Goal: Task Accomplishment & Management: Use online tool/utility

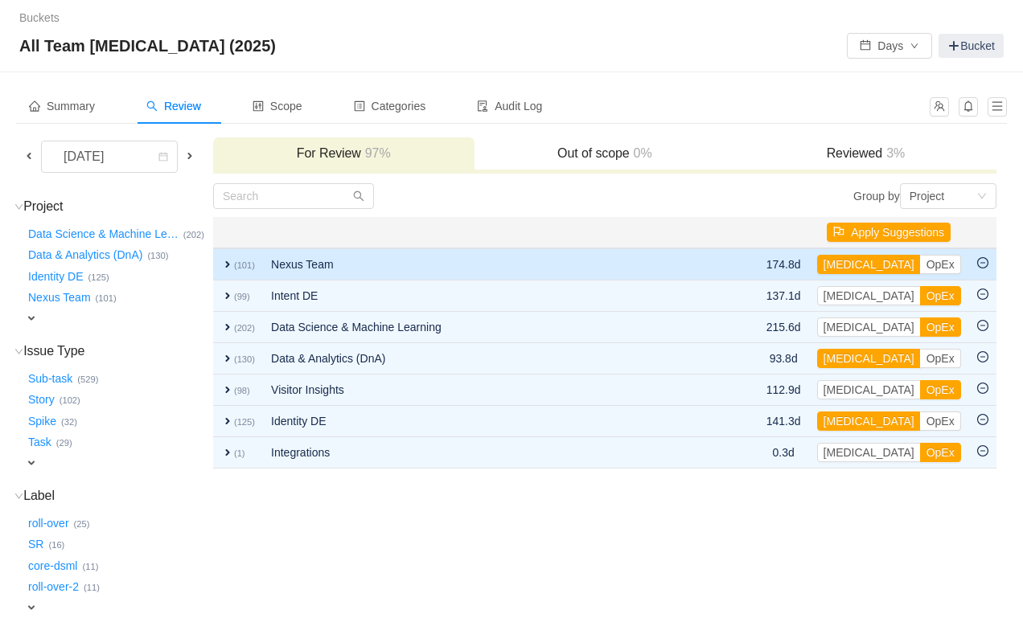
click at [227, 264] on span "expand" at bounding box center [227, 264] width 13 height 13
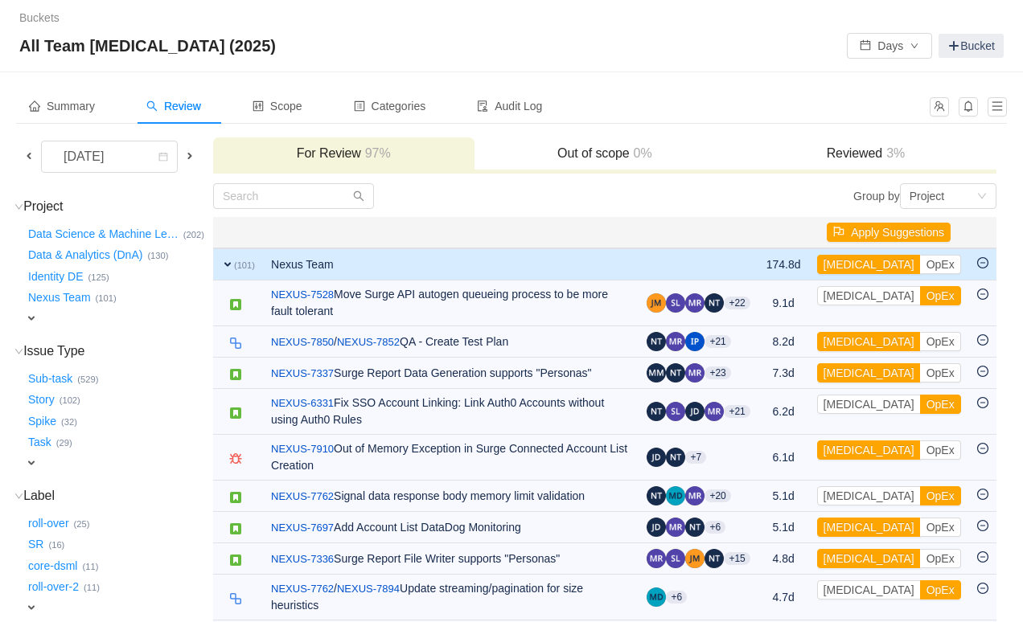
click at [227, 264] on span "expand" at bounding box center [227, 264] width 13 height 13
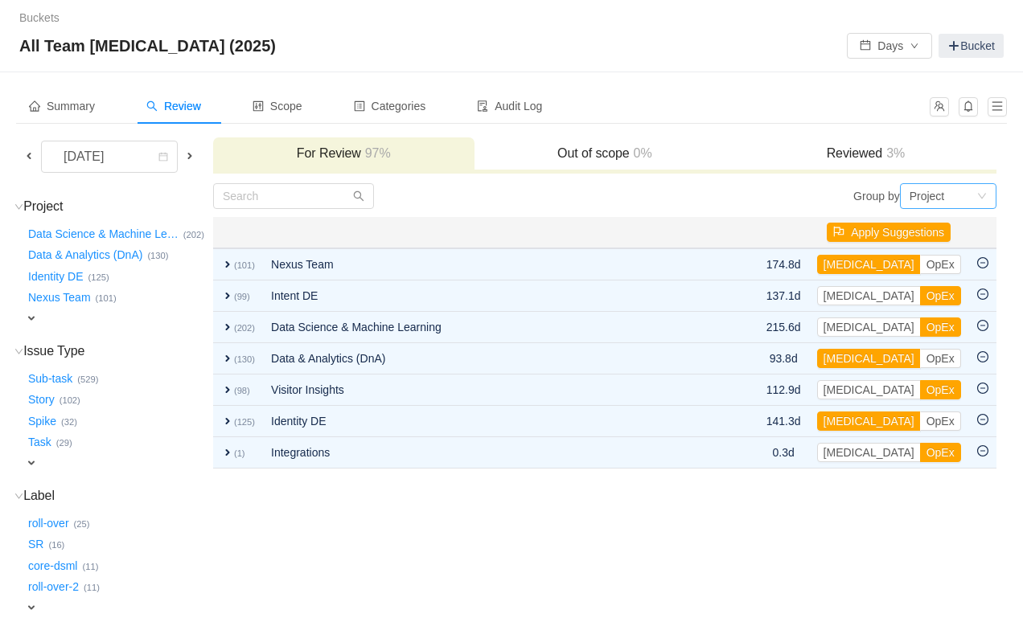
click at [927, 201] on div "Project" at bounding box center [926, 196] width 35 height 24
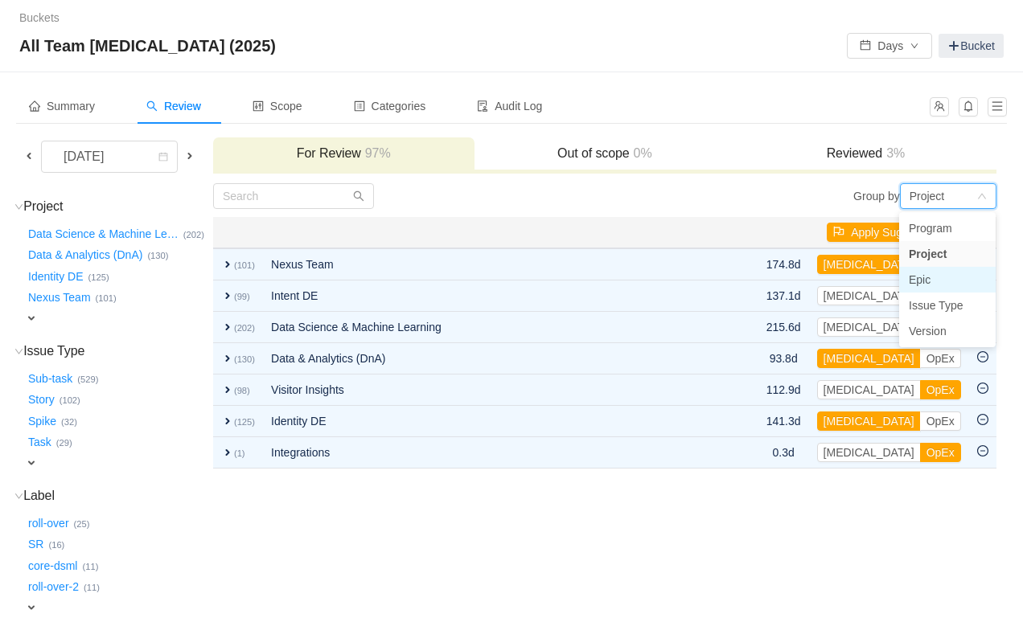
click at [925, 277] on li "Epic" at bounding box center [947, 280] width 96 height 26
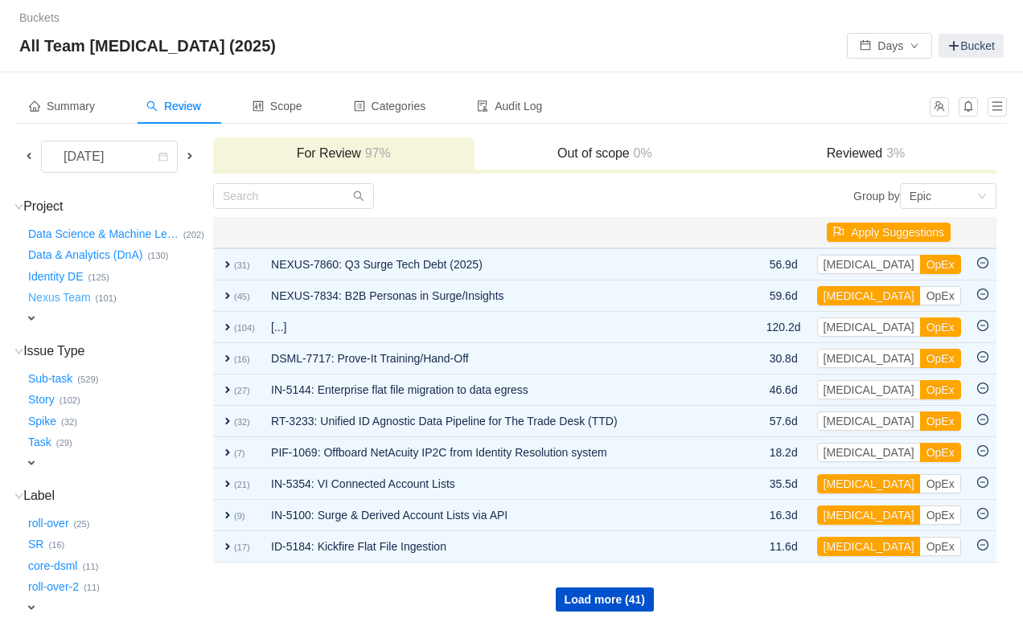
click at [63, 293] on button "Nexus Team …" at bounding box center [60, 298] width 71 height 26
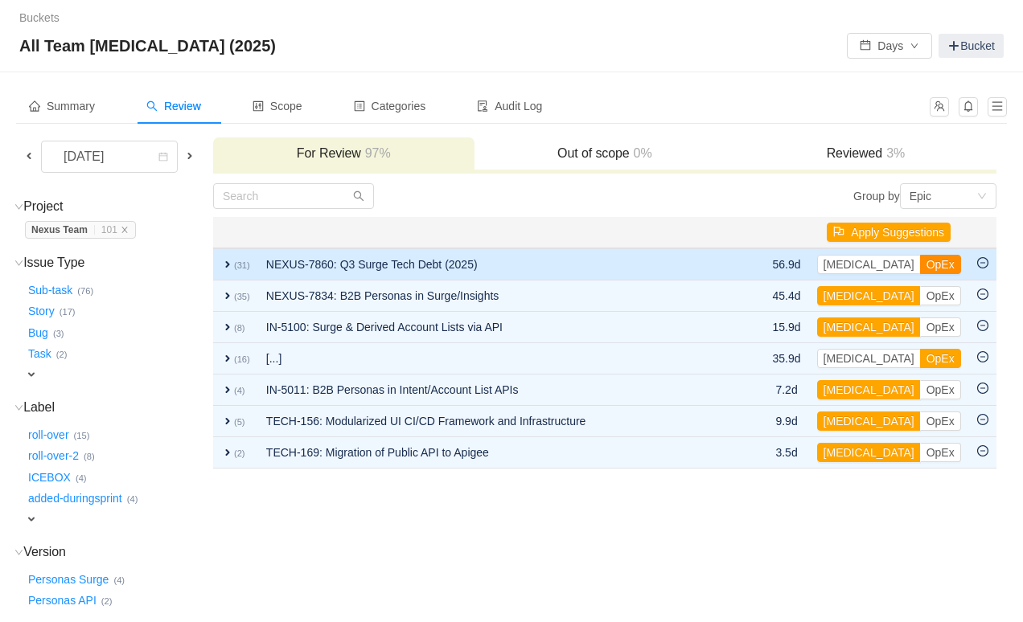
click at [920, 262] on button "OpEx" at bounding box center [940, 264] width 41 height 19
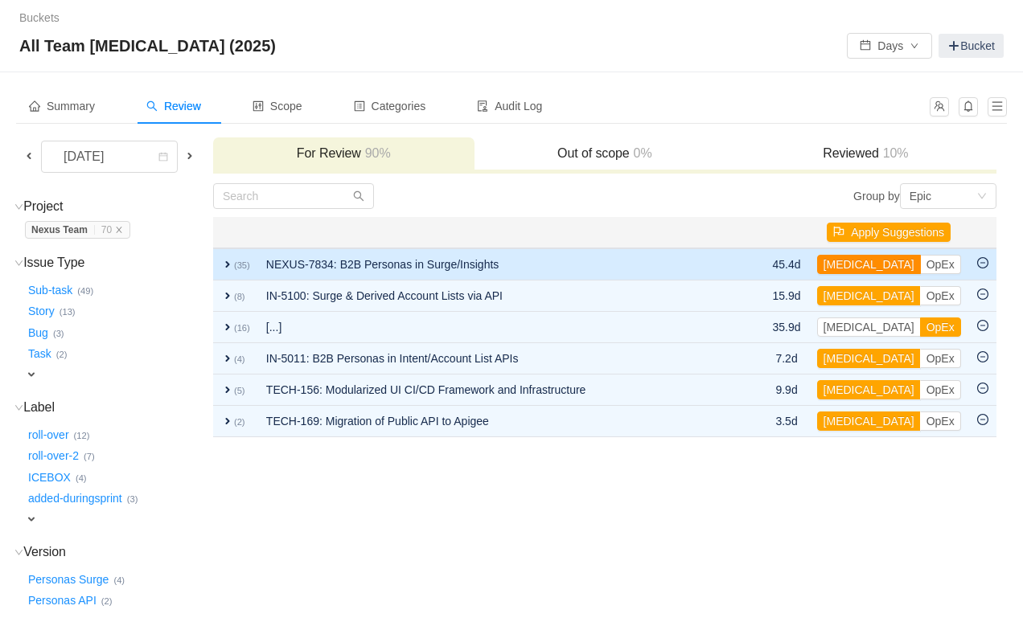
click at [854, 264] on button "[MEDICAL_DATA]" at bounding box center [869, 264] width 104 height 19
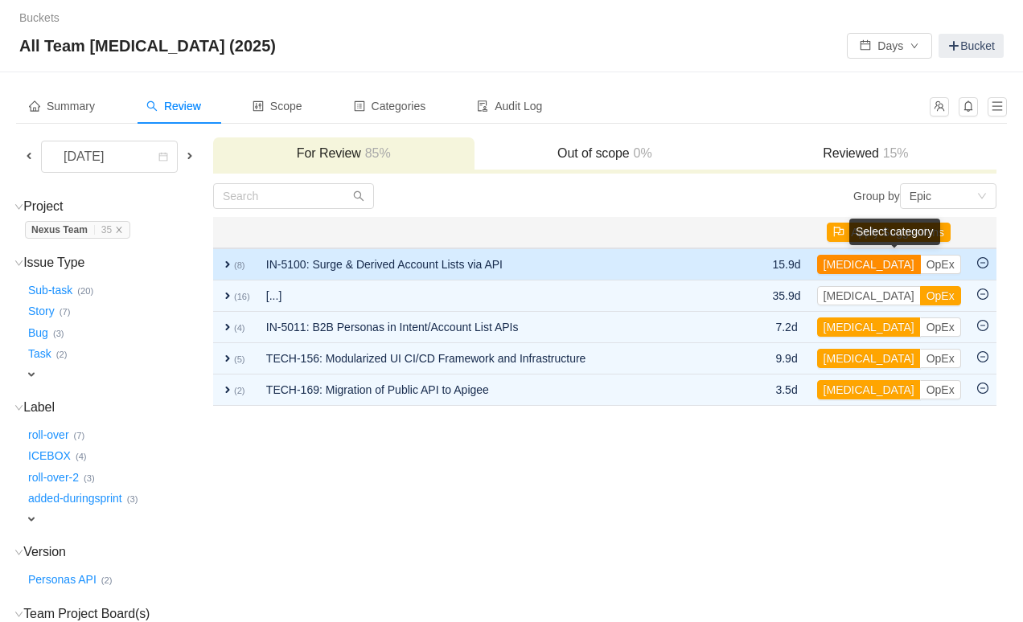
click at [859, 266] on button "[MEDICAL_DATA]" at bounding box center [869, 264] width 104 height 19
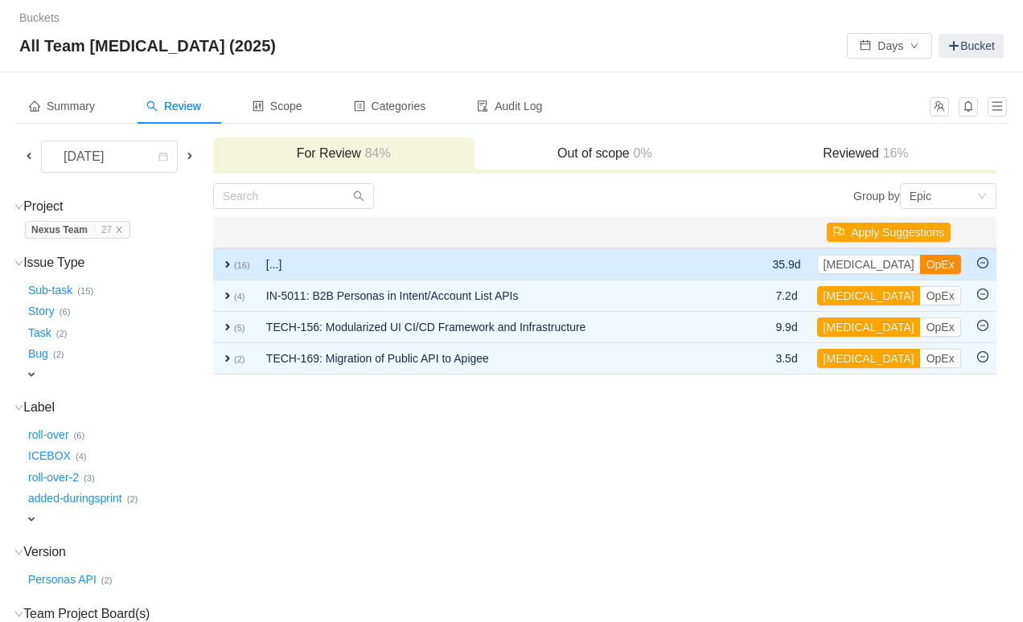
click at [920, 265] on button "OpEx" at bounding box center [940, 264] width 41 height 19
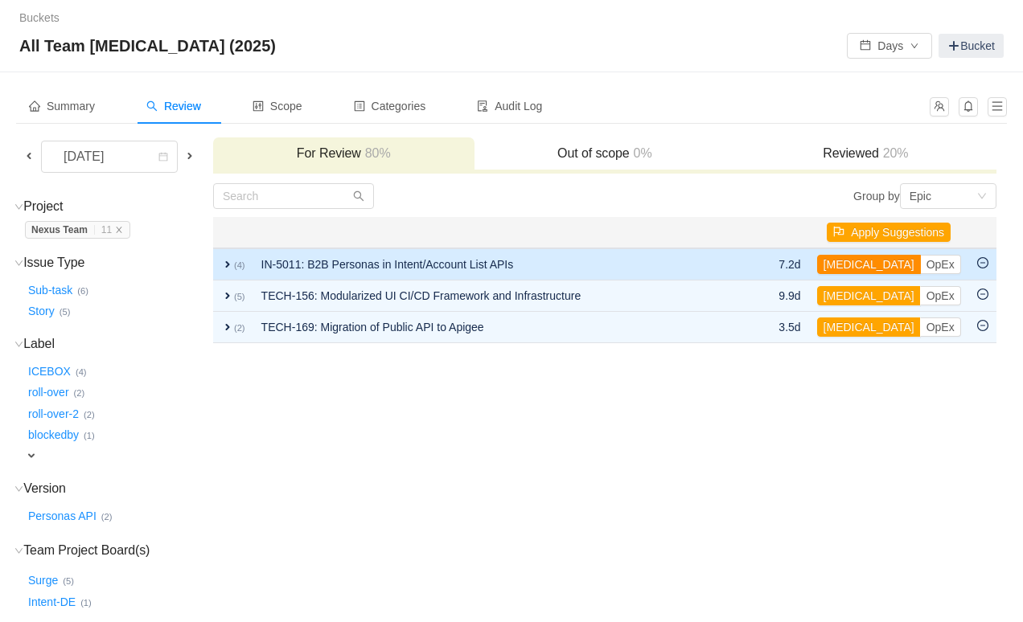
click at [857, 265] on button "[MEDICAL_DATA]" at bounding box center [869, 264] width 104 height 19
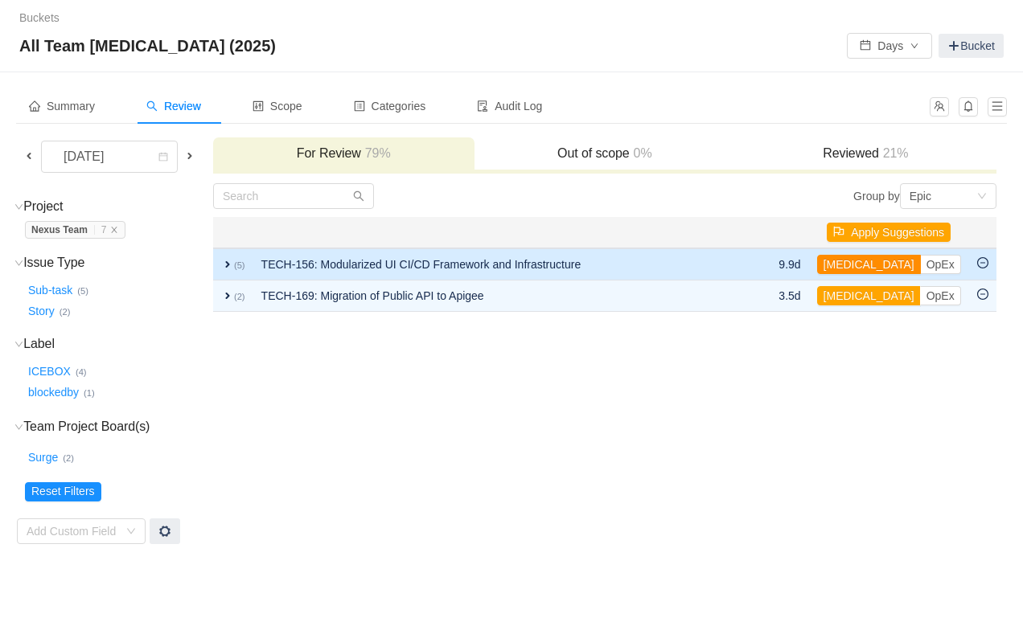
click at [858, 268] on button "[MEDICAL_DATA]" at bounding box center [869, 264] width 104 height 19
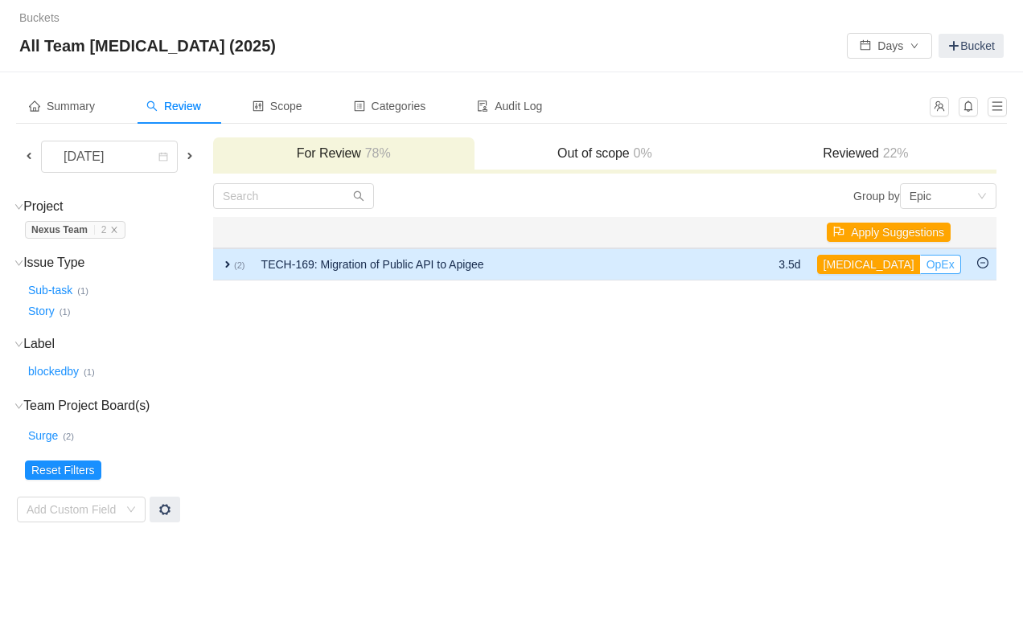
click at [920, 262] on button "OpEx" at bounding box center [940, 264] width 41 height 19
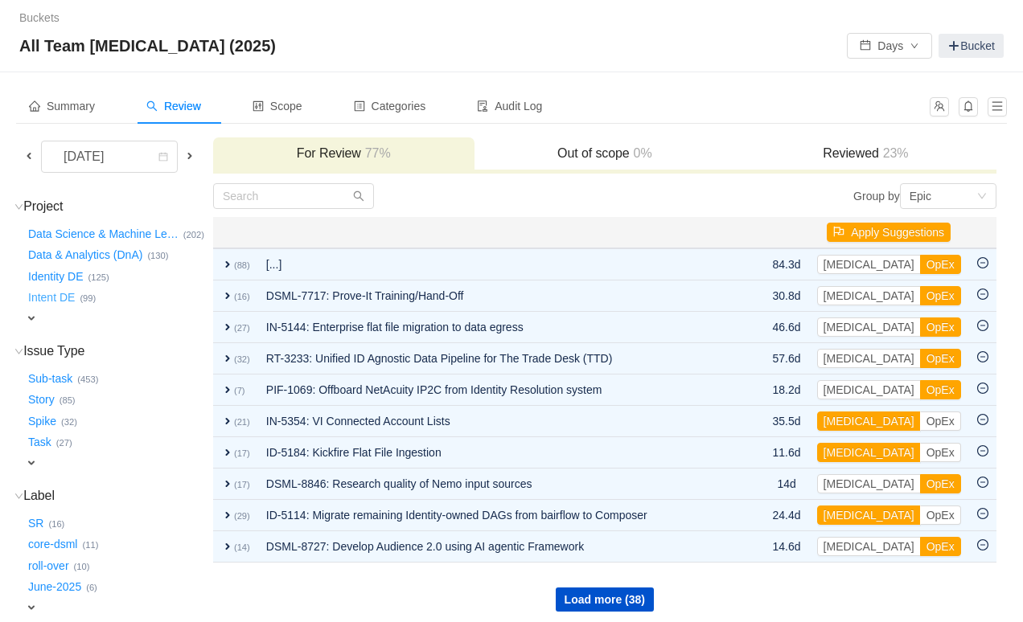
click at [55, 297] on button "Intent DE …" at bounding box center [52, 298] width 55 height 26
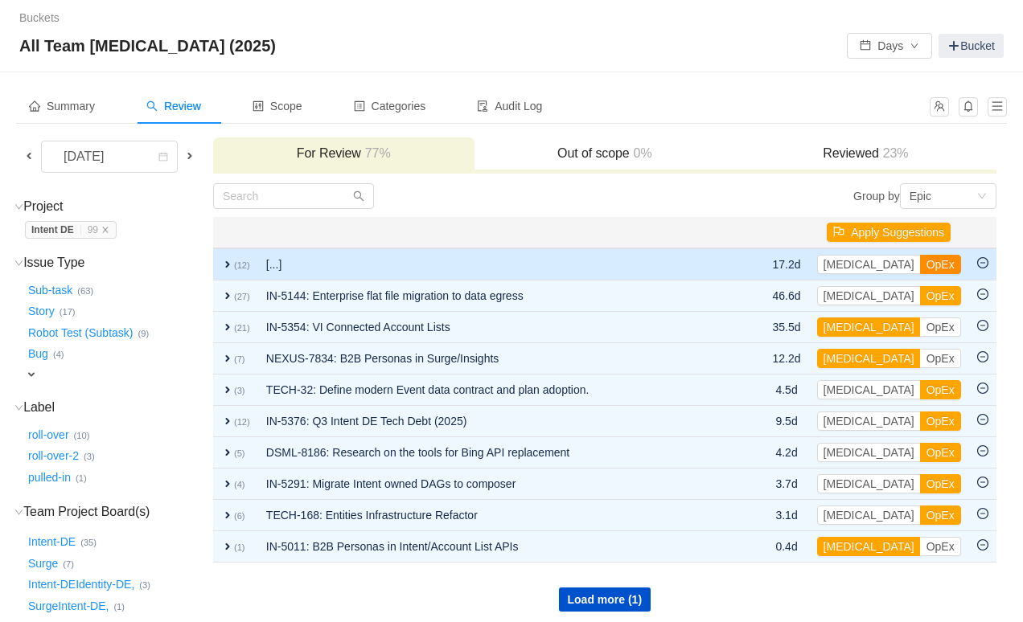
click at [920, 260] on button "OpEx" at bounding box center [940, 264] width 41 height 19
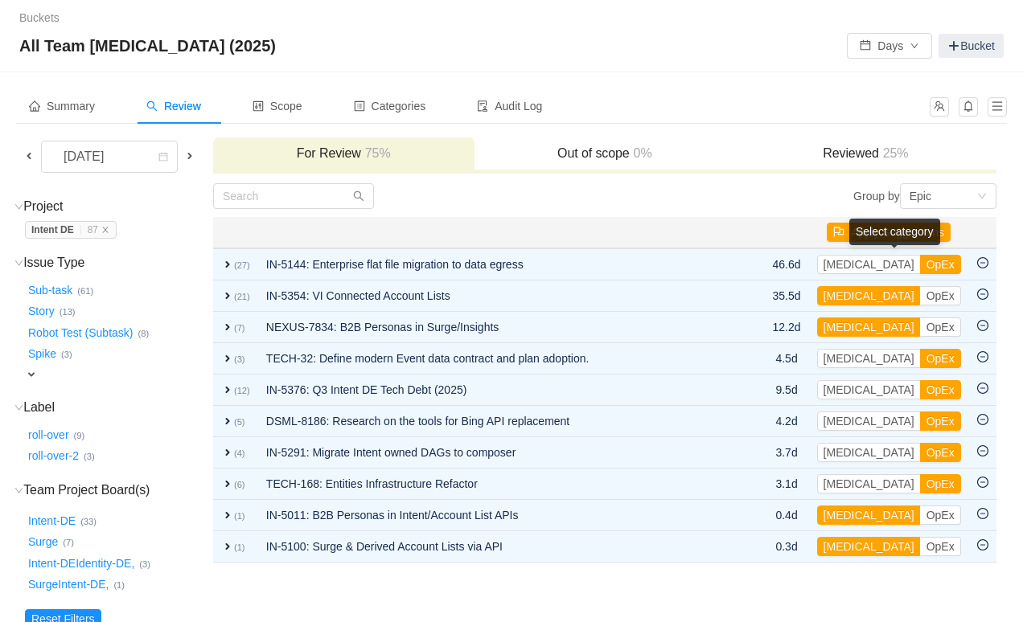
click at [920, 260] on button "OpEx" at bounding box center [940, 264] width 41 height 19
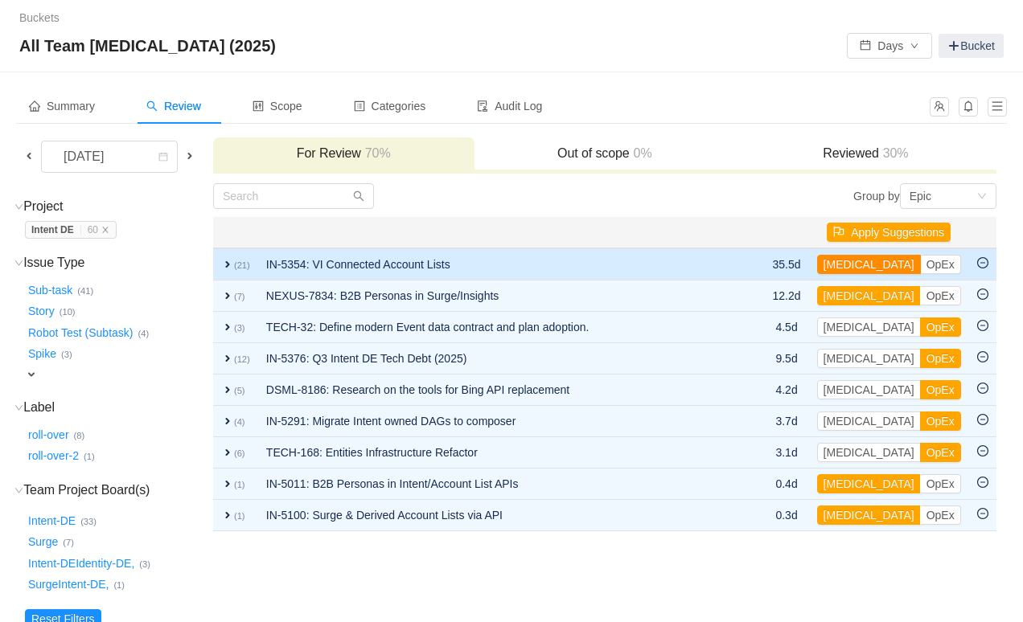
click at [859, 269] on button "[MEDICAL_DATA]" at bounding box center [869, 264] width 104 height 19
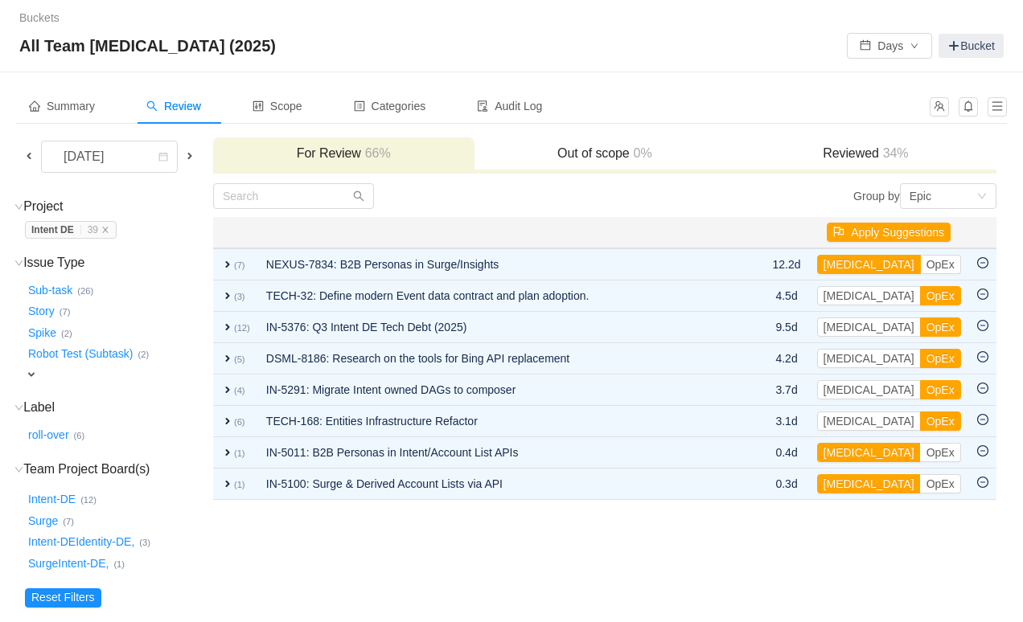
click at [859, 268] on button "[MEDICAL_DATA]" at bounding box center [869, 264] width 104 height 19
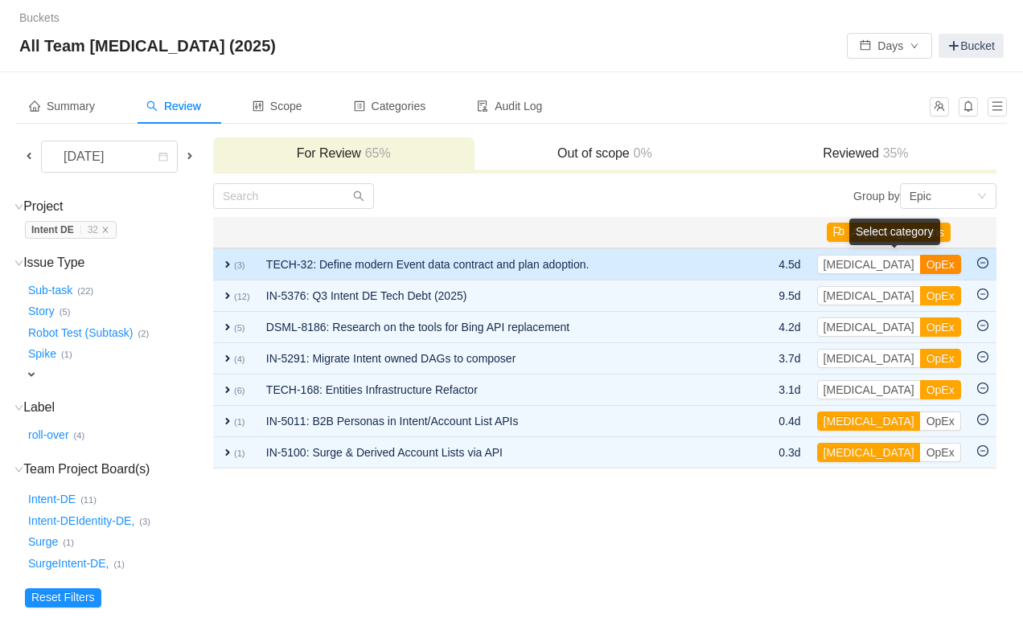
click at [920, 264] on button "OpEx" at bounding box center [940, 264] width 41 height 19
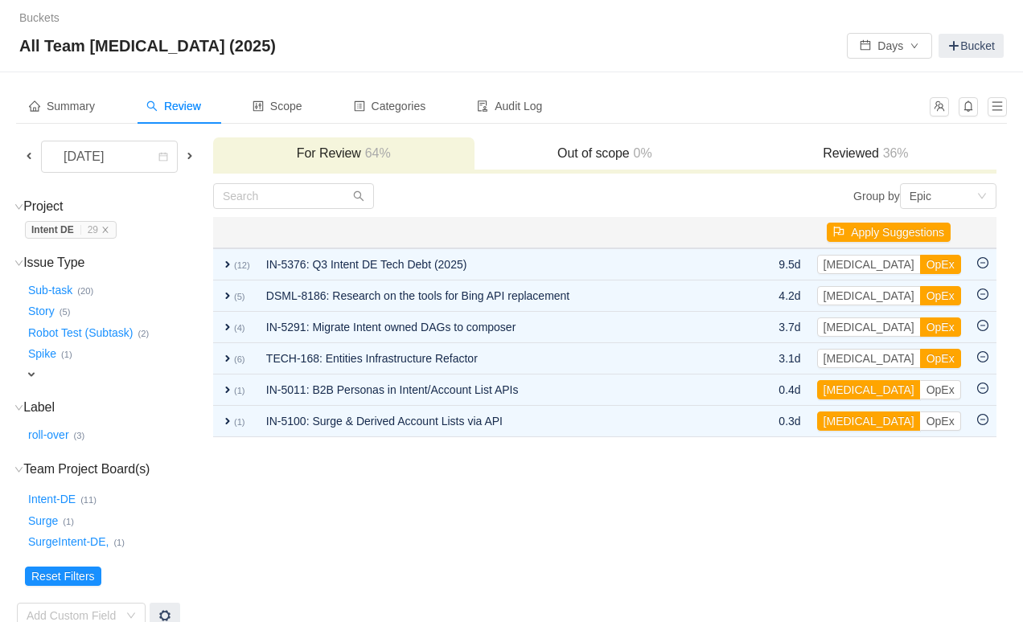
click at [920, 264] on button "OpEx" at bounding box center [940, 264] width 41 height 19
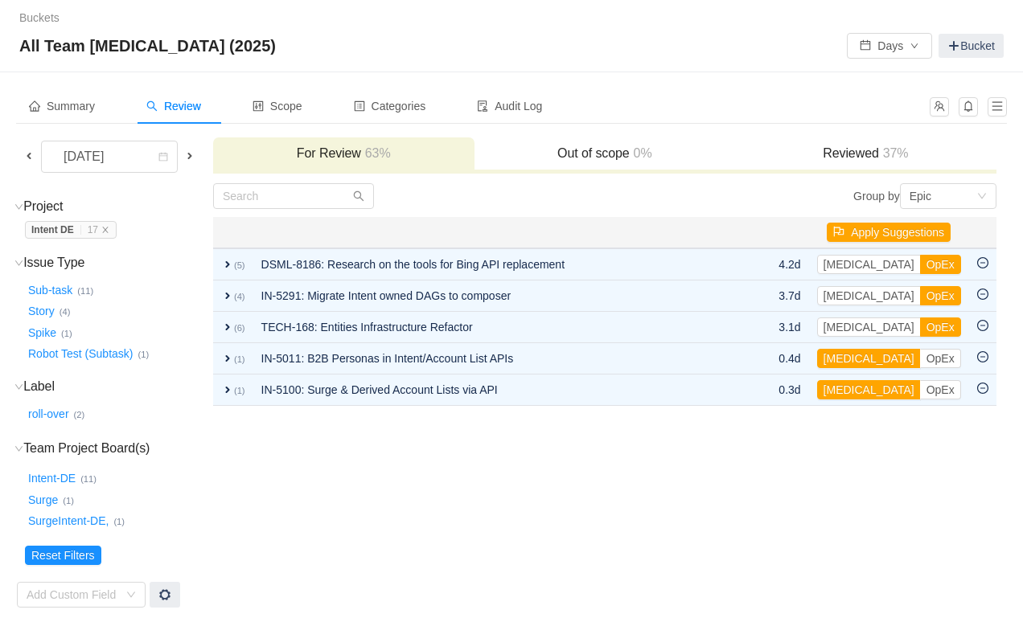
click at [920, 264] on button "OpEx" at bounding box center [940, 264] width 41 height 19
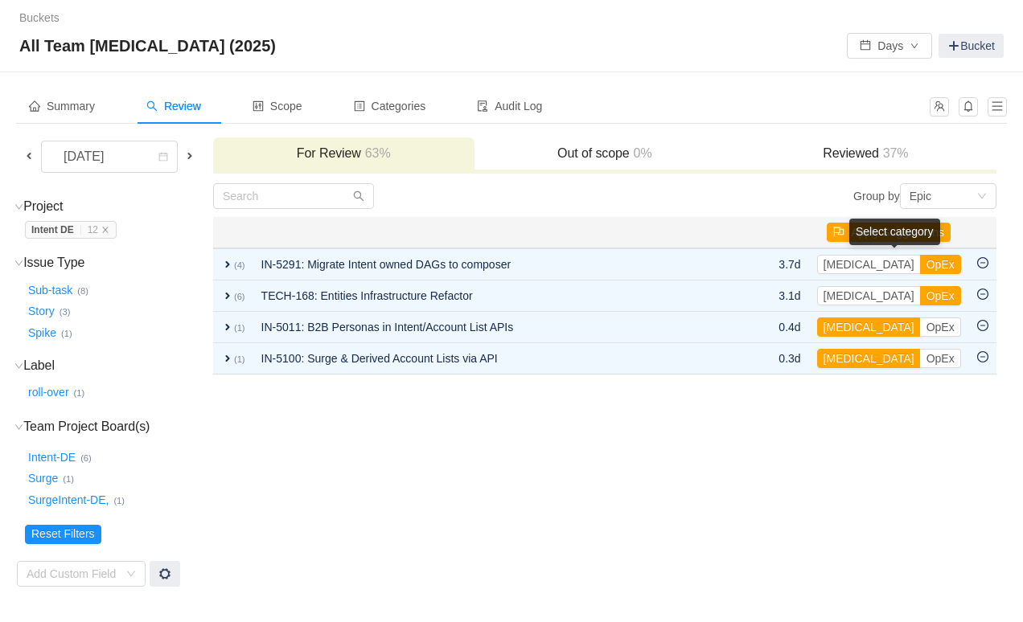
click at [920, 264] on button "OpEx" at bounding box center [940, 264] width 41 height 19
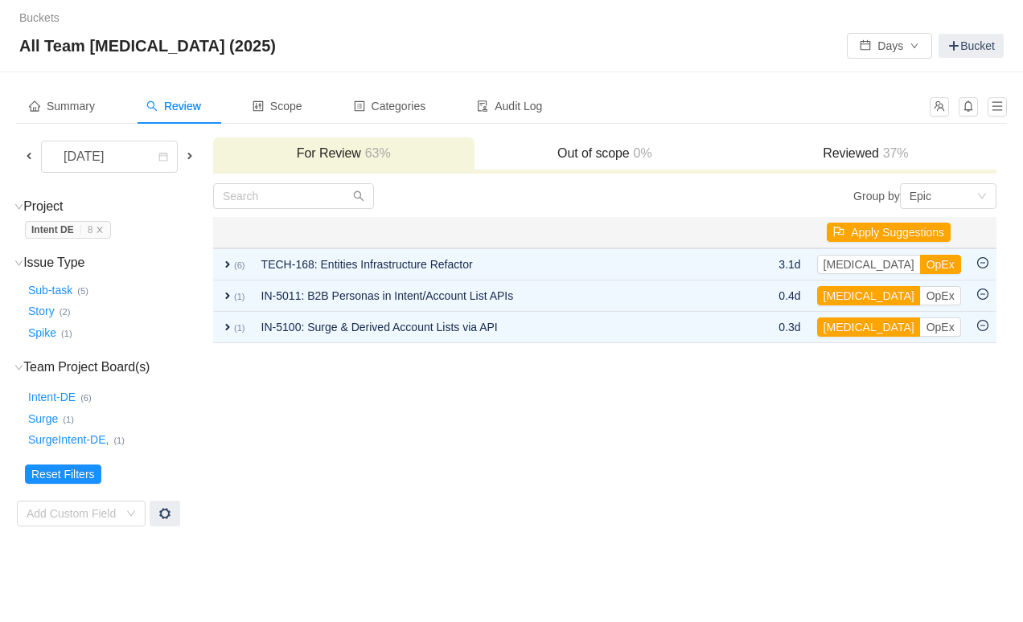
click at [920, 264] on button "OpEx" at bounding box center [940, 264] width 41 height 19
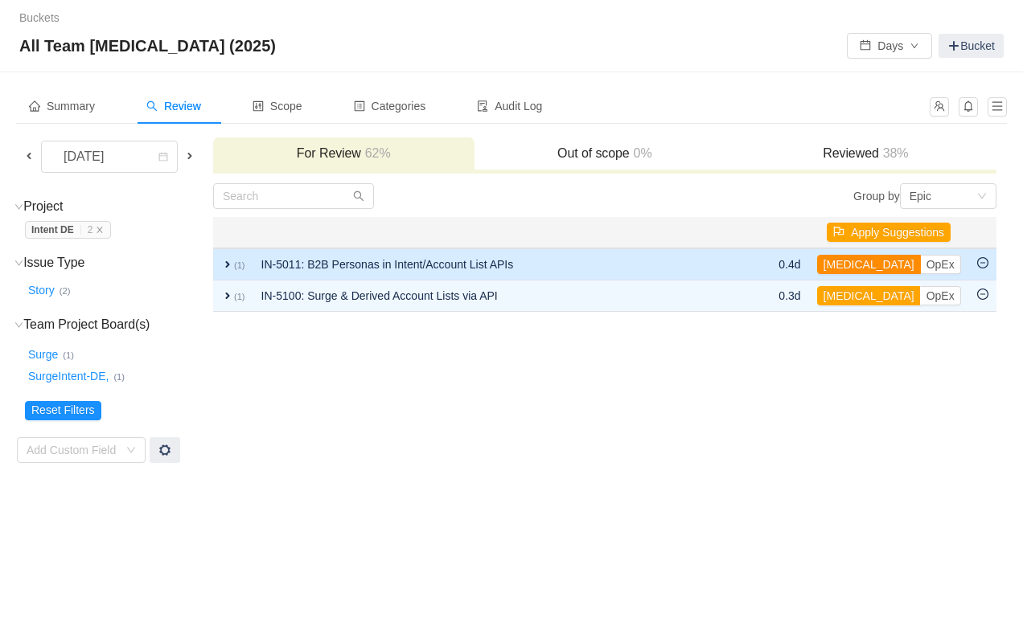
click at [852, 265] on button "[MEDICAL_DATA]" at bounding box center [869, 264] width 104 height 19
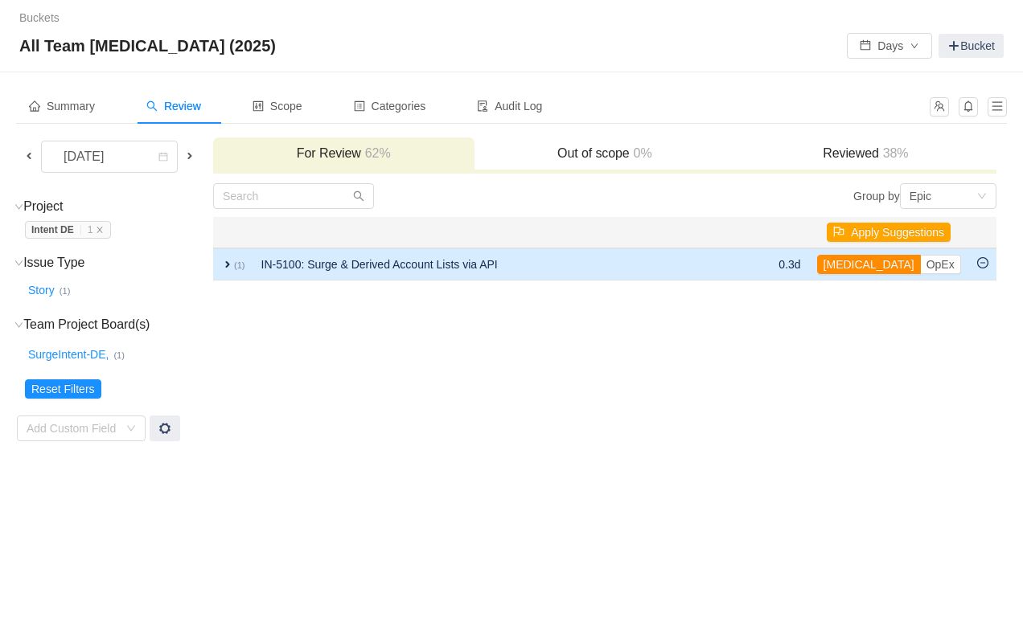
click at [852, 266] on button "[MEDICAL_DATA]" at bounding box center [869, 264] width 104 height 19
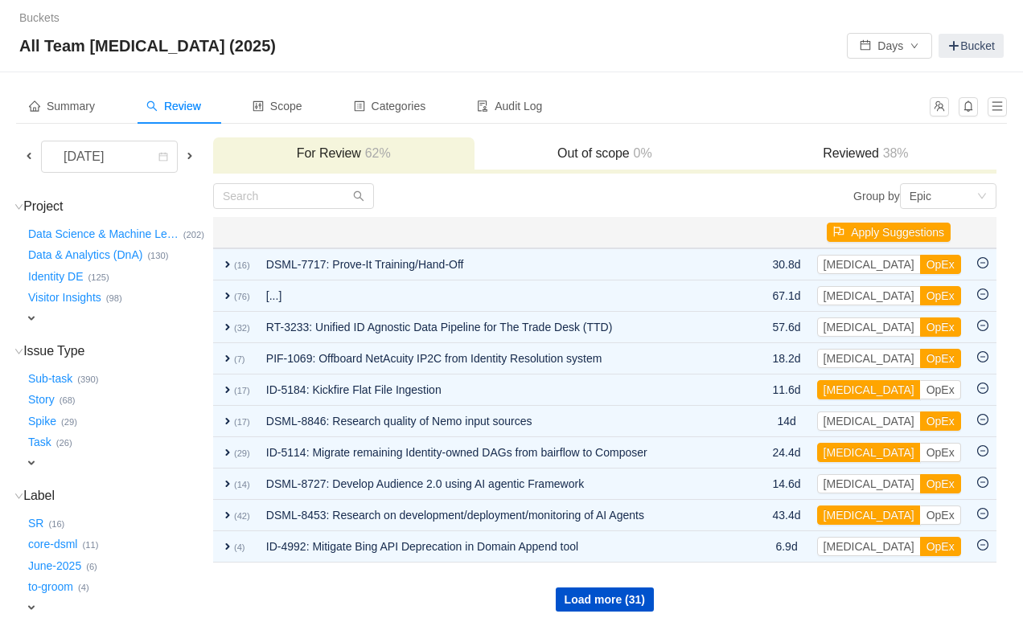
click at [34, 314] on span "expand" at bounding box center [31, 318] width 13 height 13
click at [69, 232] on button "Data Science & Machine Le …" at bounding box center [104, 234] width 158 height 26
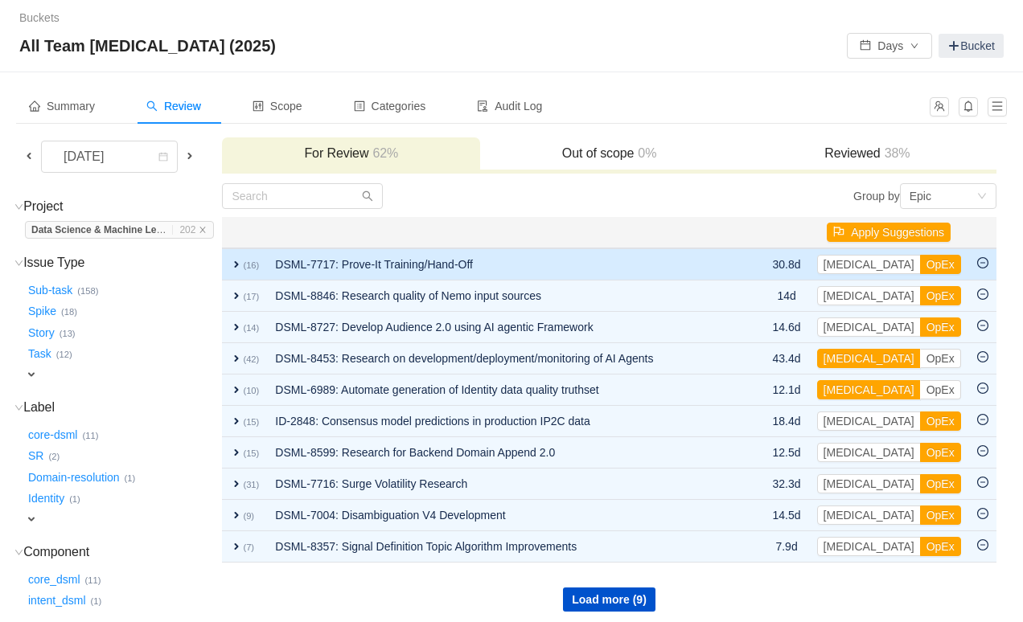
scroll to position [8, 0]
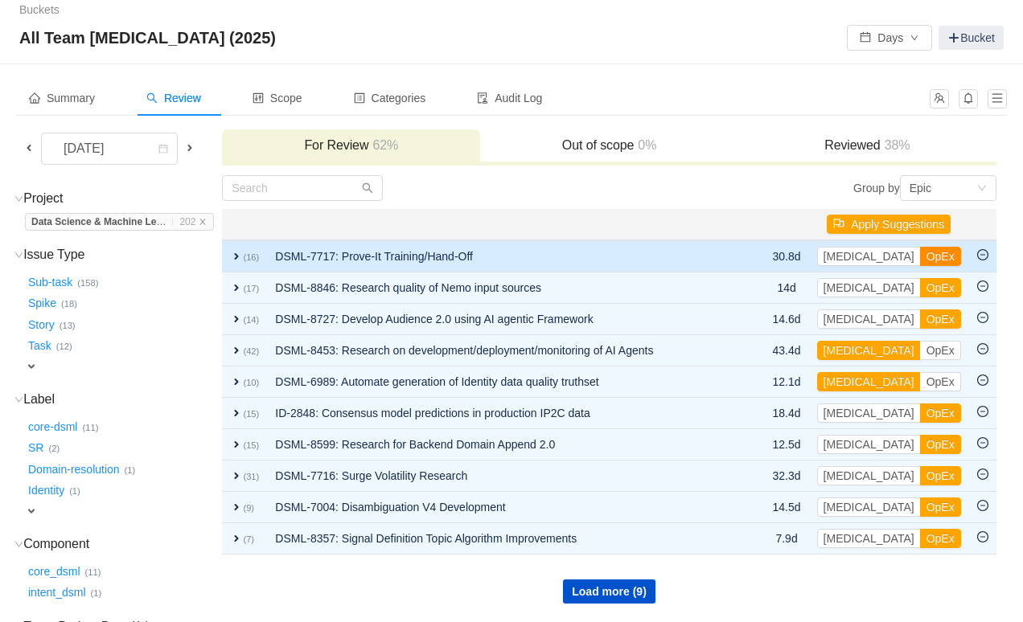
click at [920, 258] on button "OpEx" at bounding box center [940, 256] width 41 height 19
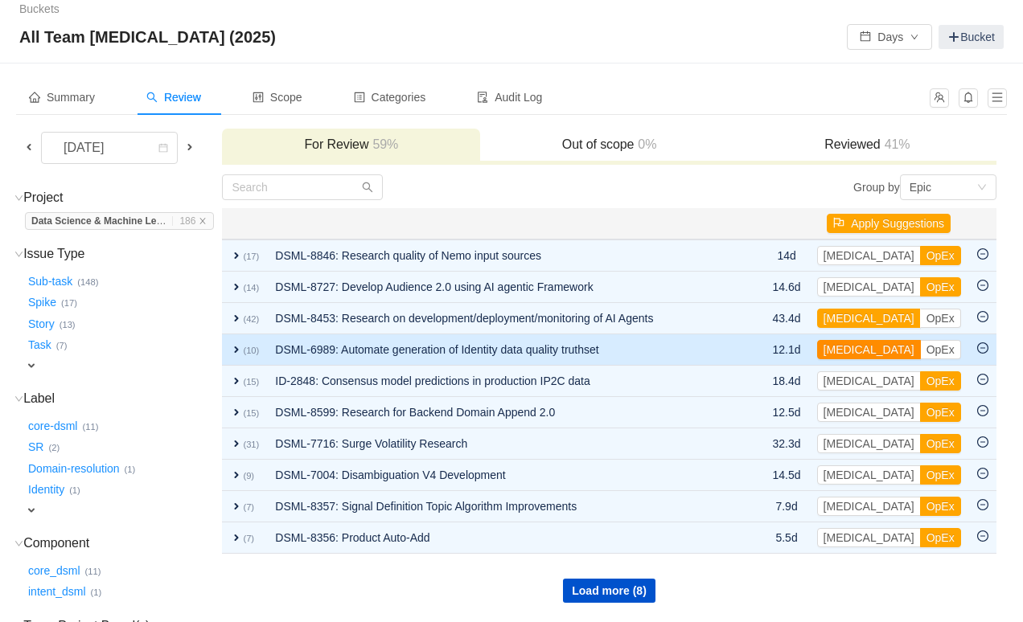
scroll to position [0, 0]
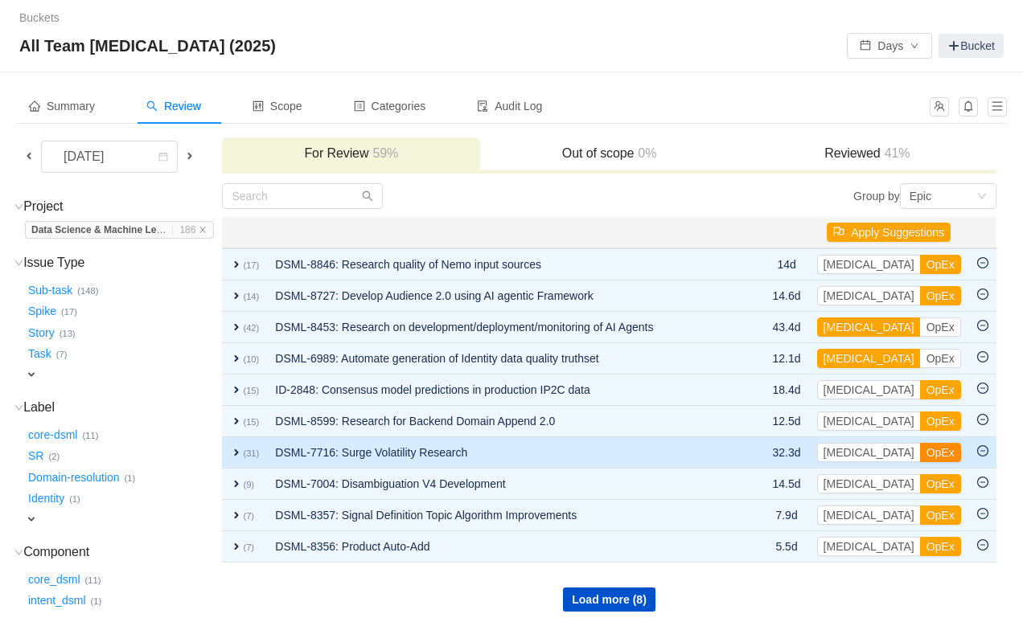
click at [920, 449] on button "OpEx" at bounding box center [940, 452] width 41 height 19
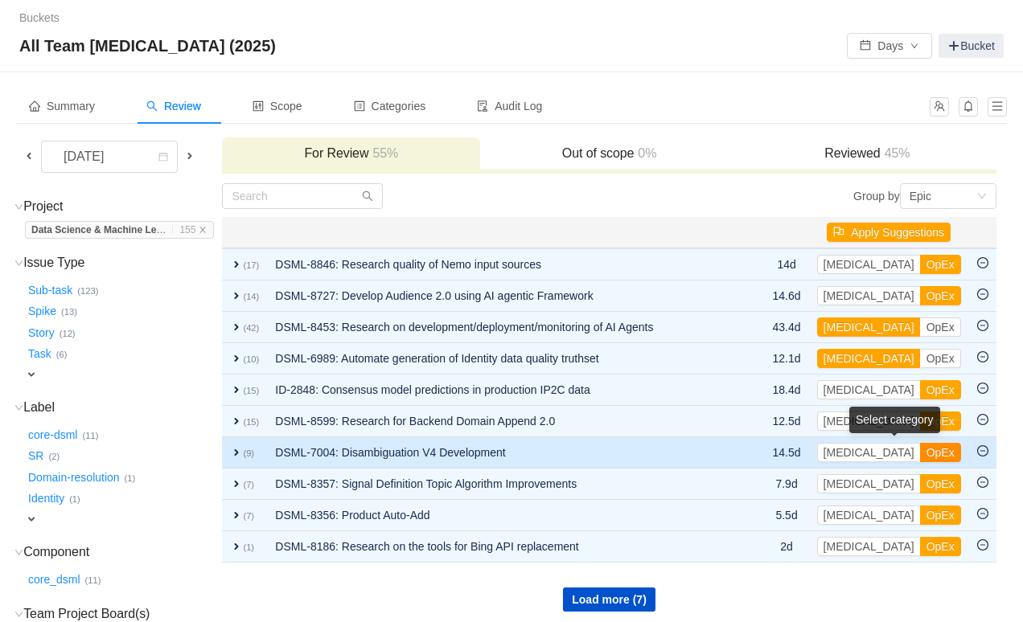
click at [920, 457] on button "OpEx" at bounding box center [940, 452] width 41 height 19
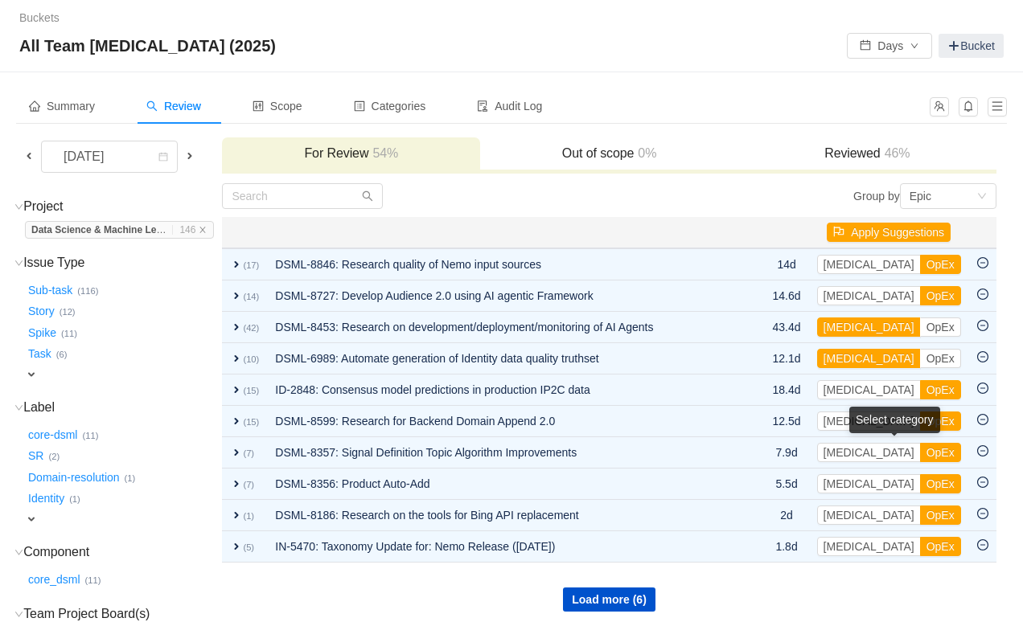
click at [920, 457] on button "OpEx" at bounding box center [940, 452] width 41 height 19
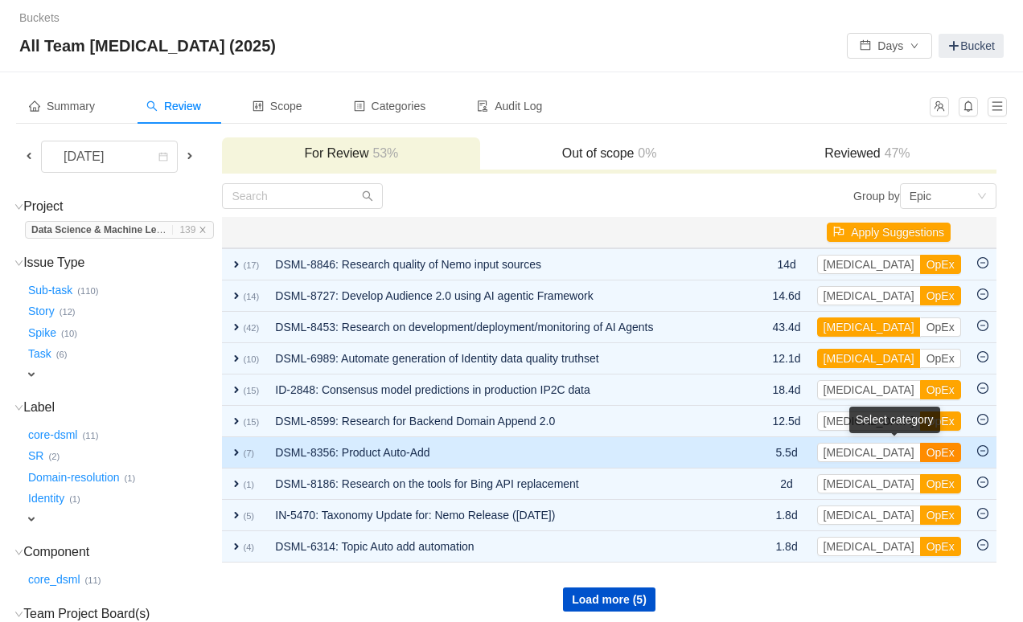
click at [920, 454] on button "OpEx" at bounding box center [940, 452] width 41 height 19
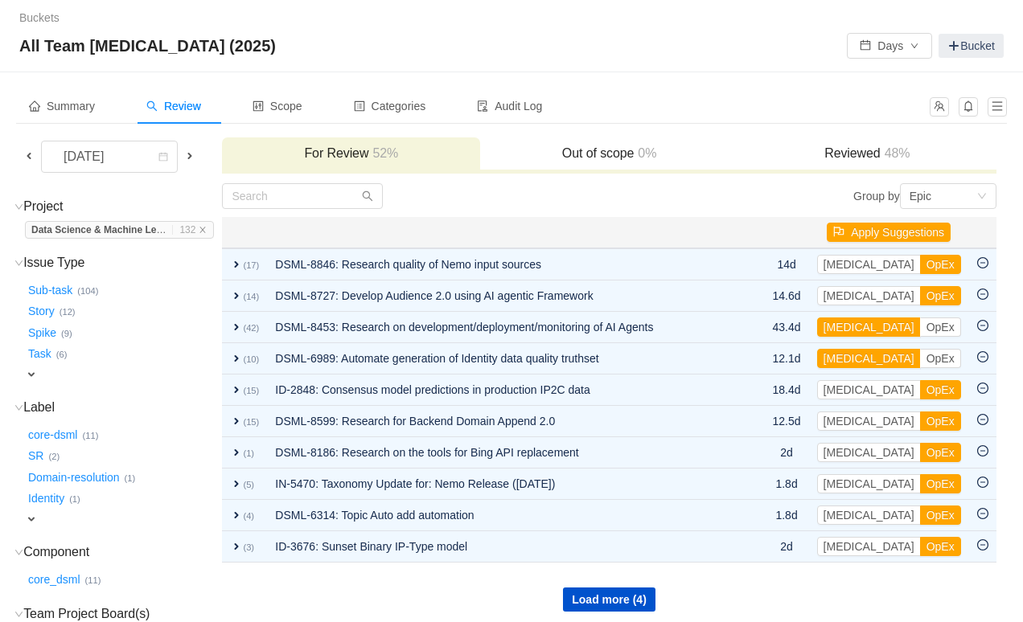
click at [920, 454] on button "OpEx" at bounding box center [940, 452] width 41 height 19
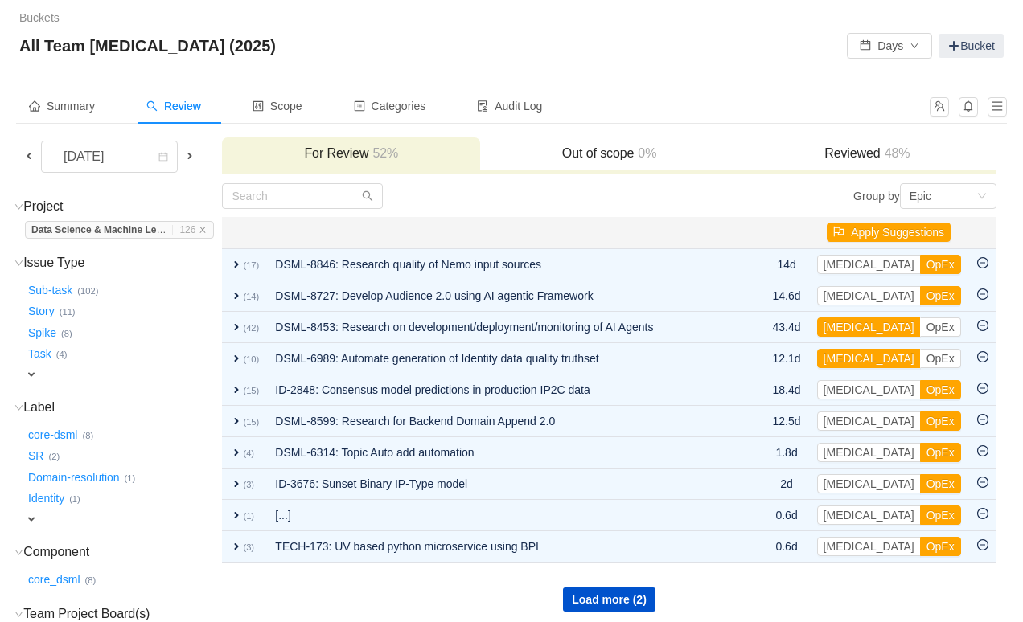
click at [920, 454] on button "OpEx" at bounding box center [940, 452] width 41 height 19
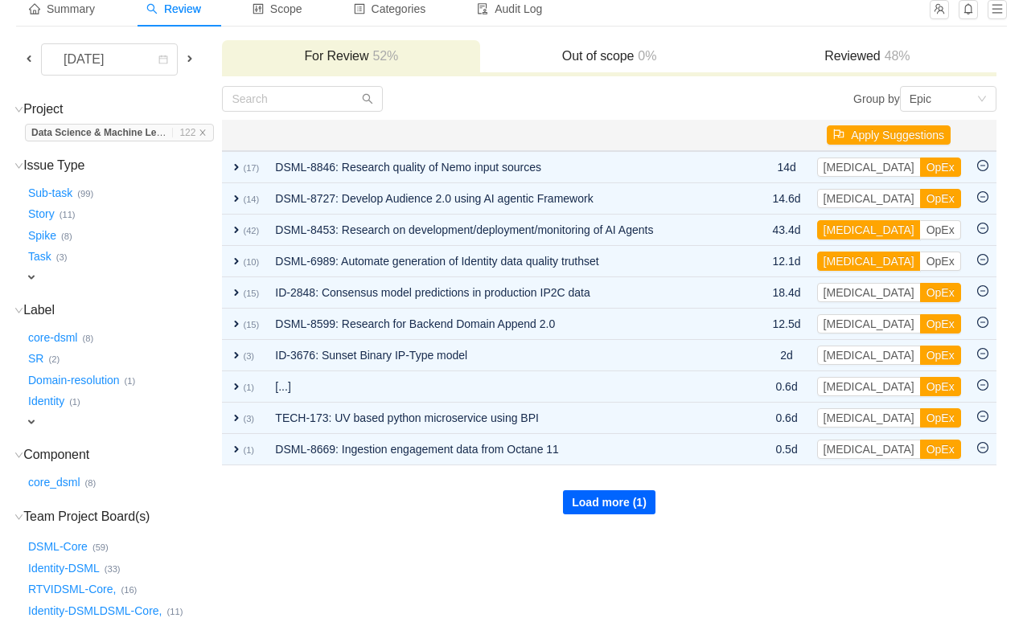
scroll to position [89, 0]
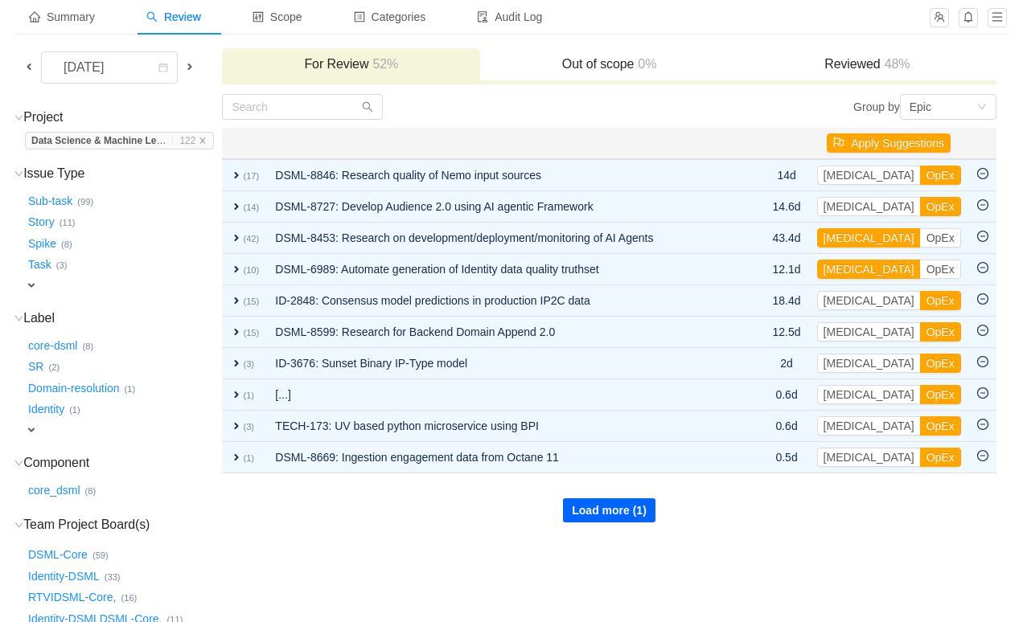
click at [650, 508] on button "Load more (1)" at bounding box center [609, 510] width 92 height 24
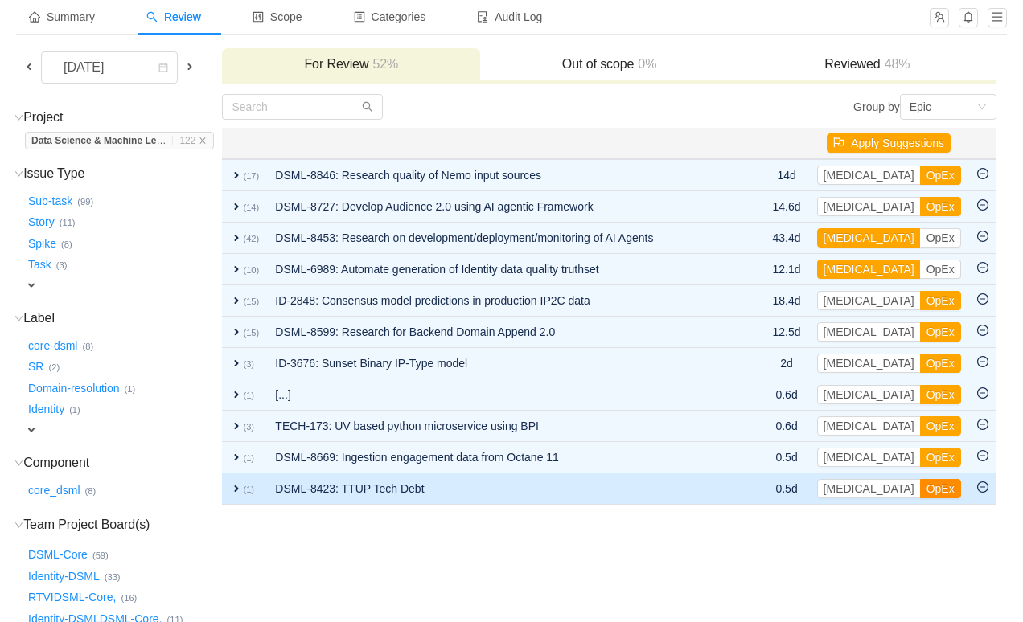
click at [920, 488] on button "OpEx" at bounding box center [940, 488] width 41 height 19
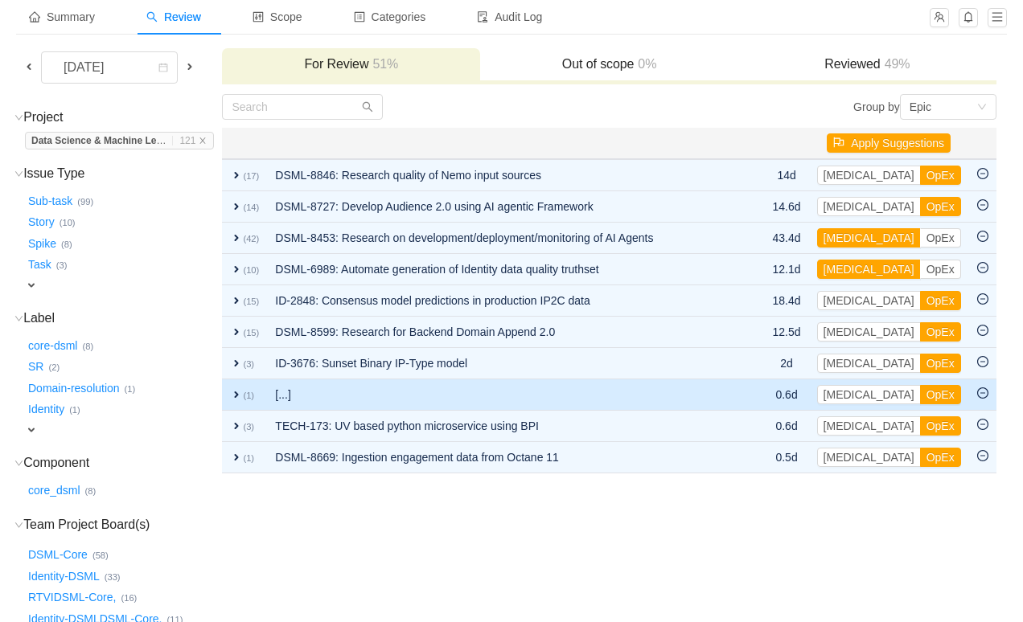
click at [298, 400] on td "[...]" at bounding box center [506, 394] width 478 height 31
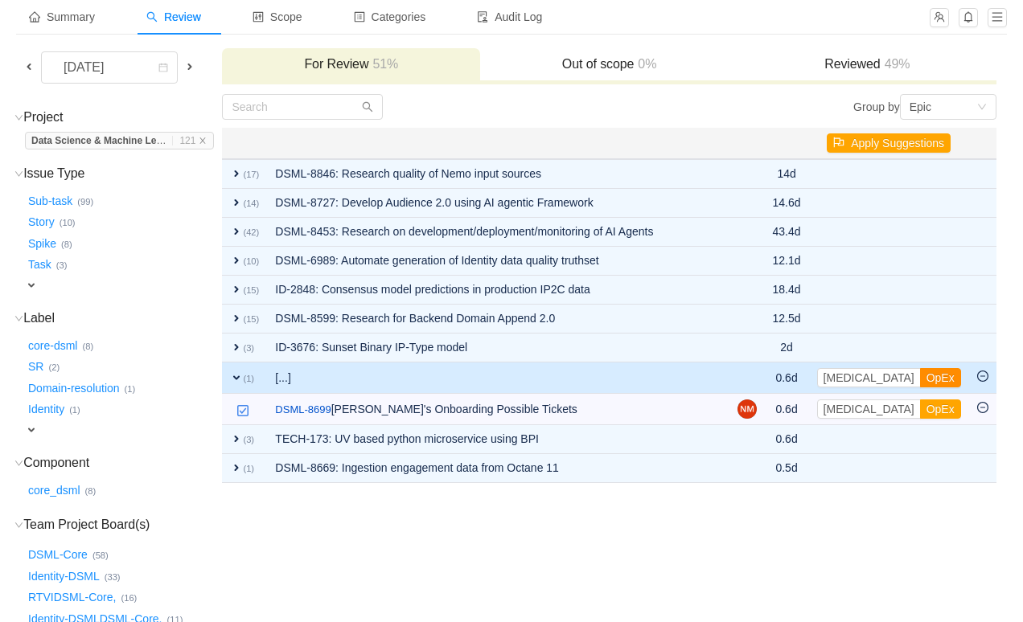
click at [920, 379] on button "OpEx" at bounding box center [940, 377] width 41 height 19
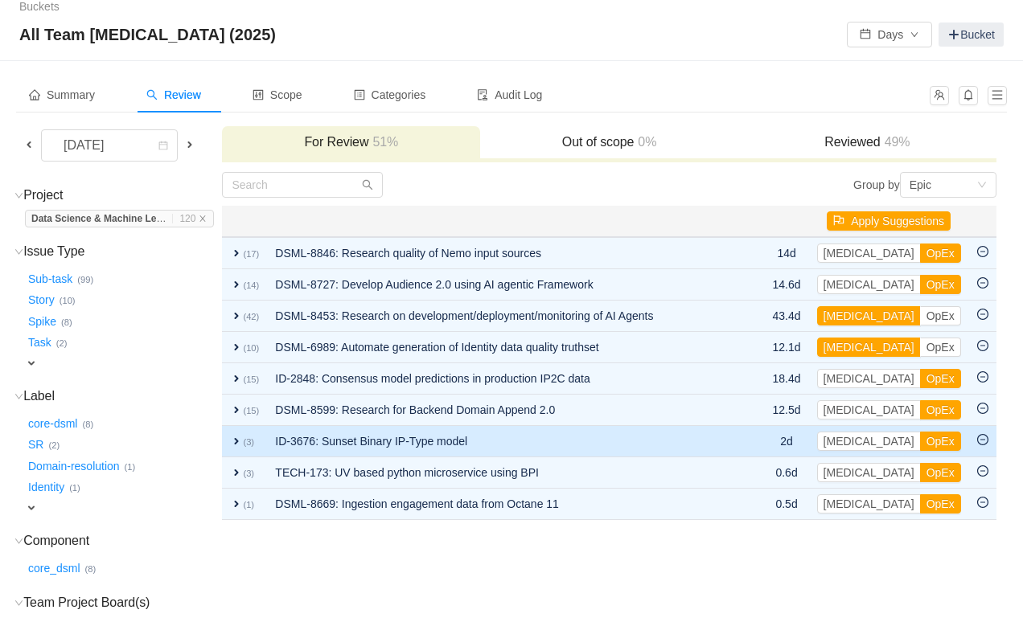
scroll to position [0, 0]
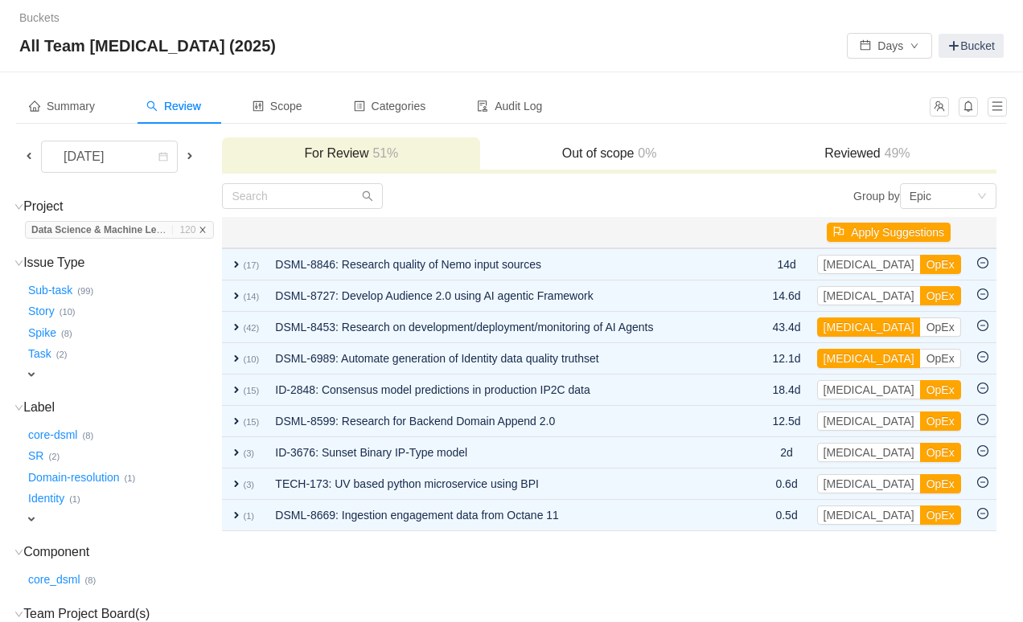
click at [207, 230] on icon "icon: close" at bounding box center [203, 230] width 8 height 8
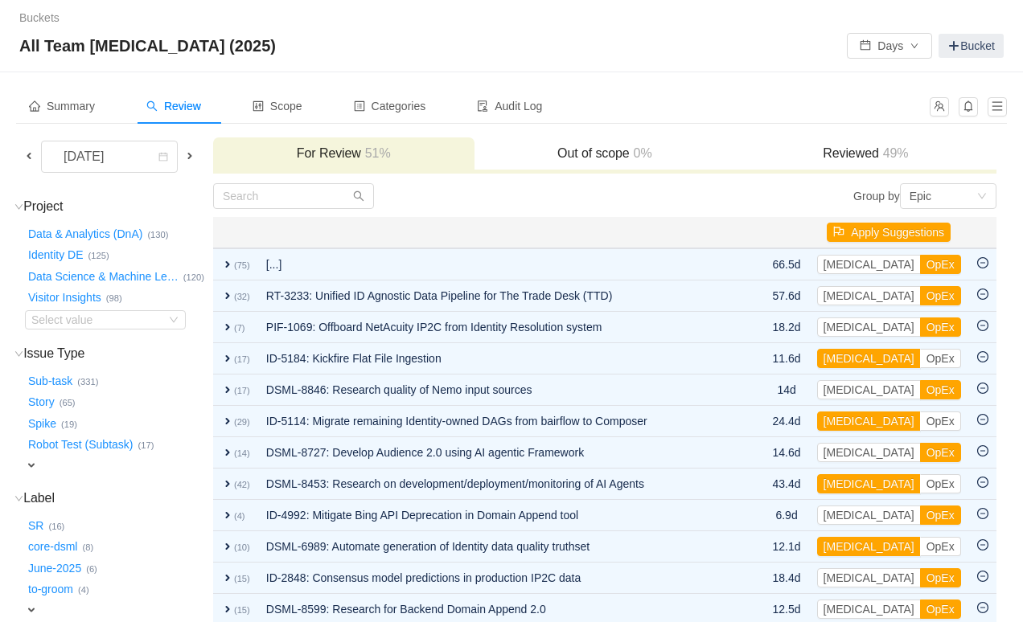
click at [186, 157] on span at bounding box center [189, 156] width 13 height 13
